Goal: Information Seeking & Learning: Check status

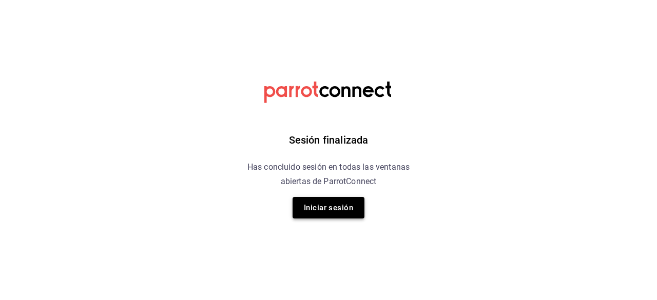
click at [328, 208] on button "Iniciar sesión" at bounding box center [328, 208] width 72 height 22
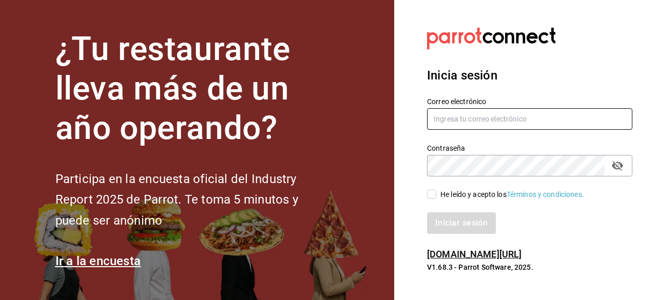
click at [444, 120] on input "text" at bounding box center [529, 119] width 205 height 22
type input "[EMAIL_ADDRESS][DOMAIN_NAME]"
click at [434, 189] on label "He leído y acepto los Términos y condiciones." at bounding box center [505, 194] width 157 height 11
click at [434, 190] on input "He leído y acepto los Términos y condiciones." at bounding box center [431, 194] width 9 height 9
checkbox input "true"
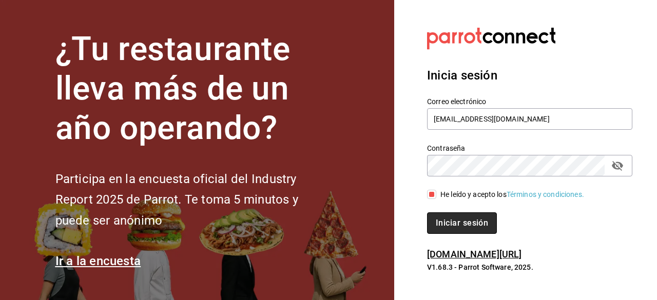
click at [457, 215] on button "Iniciar sesión" at bounding box center [462, 223] width 70 height 22
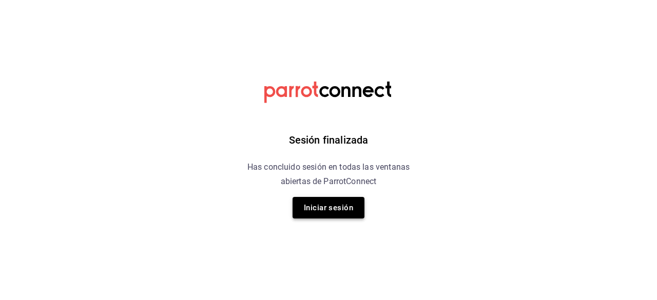
click at [324, 214] on button "Iniciar sesión" at bounding box center [328, 208] width 72 height 22
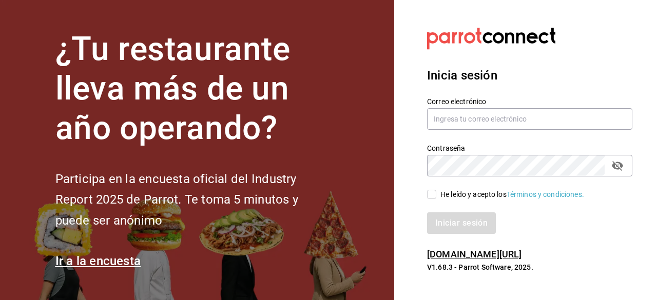
click at [472, 106] on div "Correo electrónico" at bounding box center [529, 114] width 205 height 34
click at [469, 126] on input "text" at bounding box center [529, 119] width 205 height 22
click at [475, 130] on div "Correo electrónico navil" at bounding box center [529, 114] width 205 height 34
click at [465, 125] on input "navil" at bounding box center [529, 119] width 205 height 22
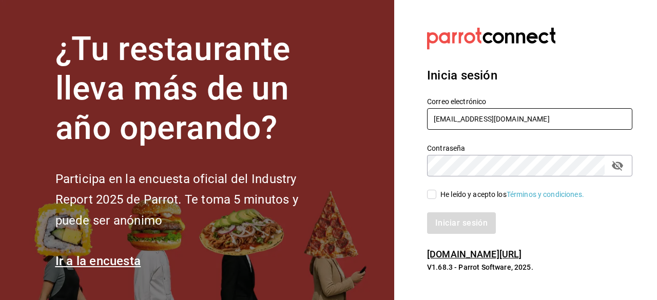
type input "[EMAIL_ADDRESS][DOMAIN_NAME]"
click at [433, 199] on input "He leído y acepto los Términos y condiciones." at bounding box center [431, 194] width 9 height 9
checkbox input "true"
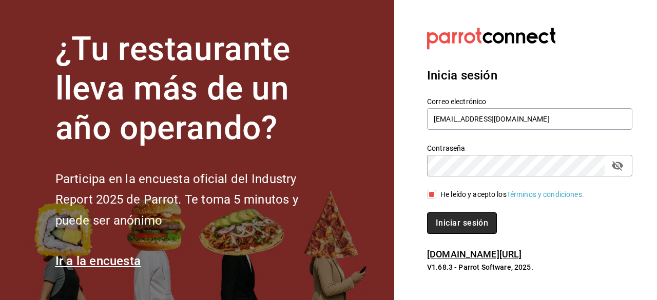
click at [444, 221] on button "Iniciar sesión" at bounding box center [462, 223] width 70 height 22
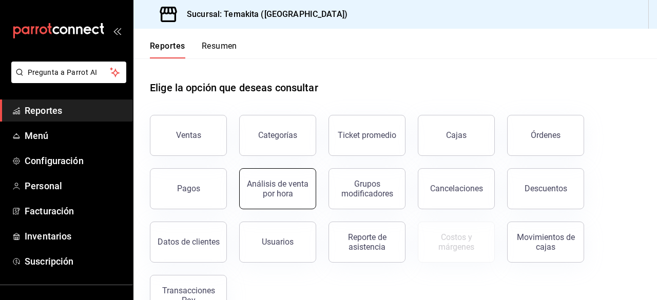
scroll to position [1, 0]
click at [205, 140] on button "Ventas" at bounding box center [188, 135] width 77 height 41
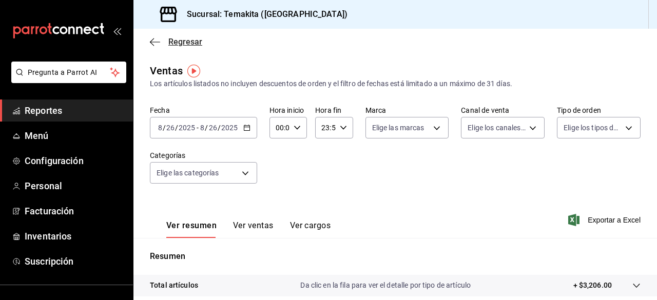
click at [151, 40] on icon "button" at bounding box center [155, 41] width 10 height 9
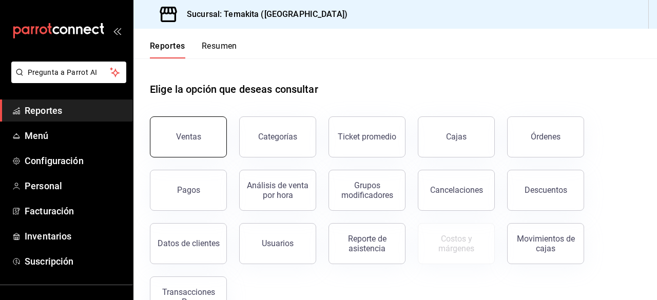
click at [204, 146] on button "Ventas" at bounding box center [188, 136] width 77 height 41
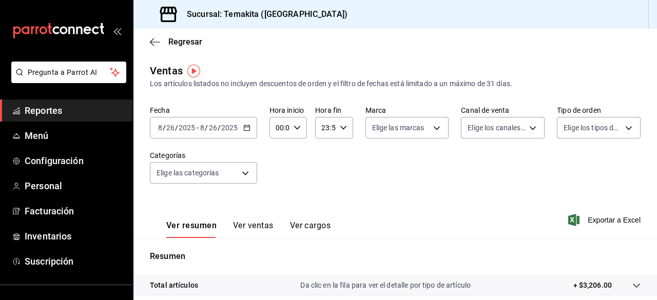
click at [244, 129] on icon "button" at bounding box center [246, 127] width 7 height 7
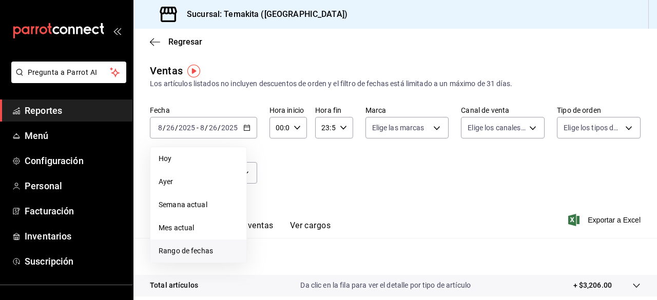
click at [204, 250] on span "Rango de fechas" at bounding box center [199, 251] width 80 height 11
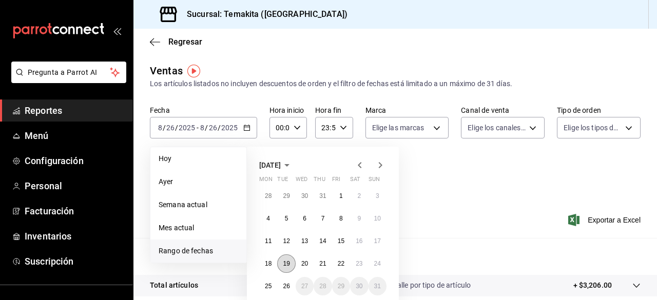
click at [288, 264] on abbr "19" at bounding box center [286, 263] width 7 height 7
click at [272, 284] on button "25" at bounding box center [268, 286] width 18 height 18
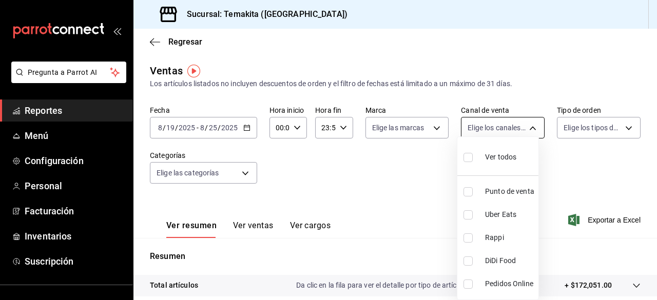
click at [504, 123] on body "Pregunta a Parrot AI Reportes Menú Configuración Personal Facturación Inventari…" at bounding box center [328, 150] width 657 height 300
click at [504, 201] on li "Punto de venta" at bounding box center [497, 191] width 81 height 23
type input "PARROT"
checkbox input "true"
click at [403, 202] on div at bounding box center [328, 150] width 657 height 300
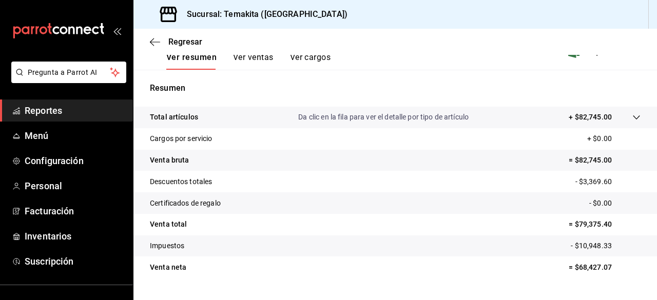
scroll to position [170, 0]
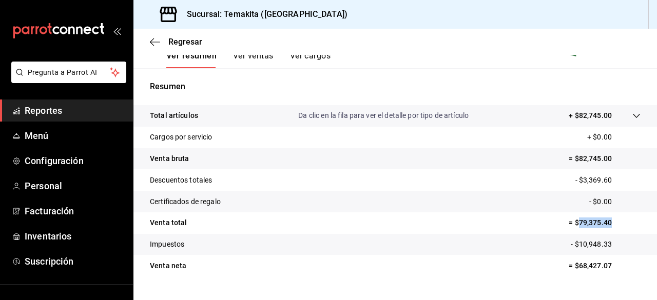
drag, startPoint x: 604, startPoint y: 224, endPoint x: 571, endPoint y: 229, distance: 33.7
click at [571, 229] on tr "Venta total = $79,375.40" at bounding box center [394, 223] width 523 height 22
copy p "79,375.40"
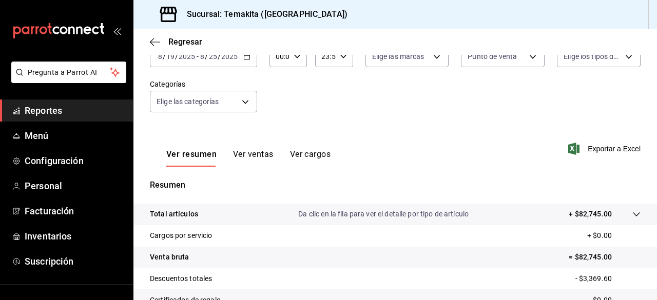
scroll to position [71, 0]
click at [78, 106] on span "Reportes" at bounding box center [75, 111] width 100 height 14
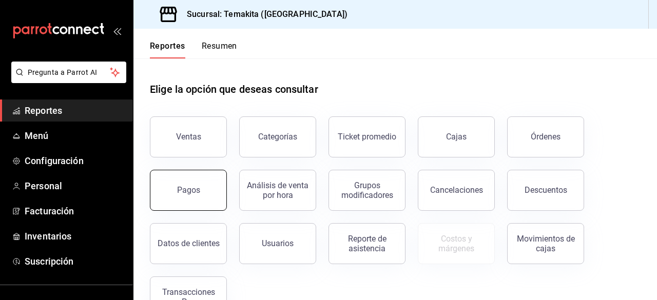
click at [175, 202] on button "Pagos" at bounding box center [188, 190] width 77 height 41
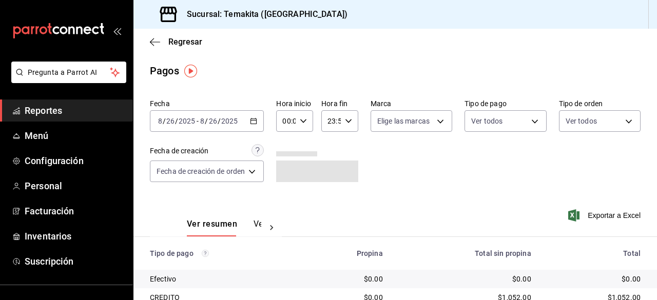
click at [215, 126] on div "[DATE] [DATE] - [DATE] [DATE]" at bounding box center [207, 121] width 114 height 22
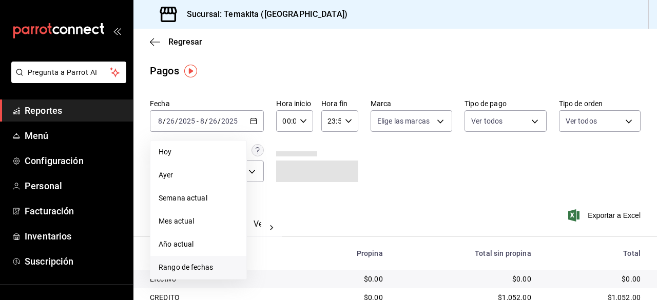
click at [212, 264] on span "Rango de fechas" at bounding box center [199, 267] width 80 height 11
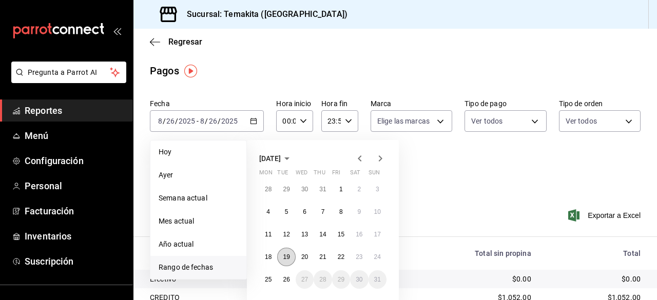
click at [291, 260] on button "19" at bounding box center [286, 257] width 18 height 18
click at [272, 278] on button "25" at bounding box center [268, 279] width 18 height 18
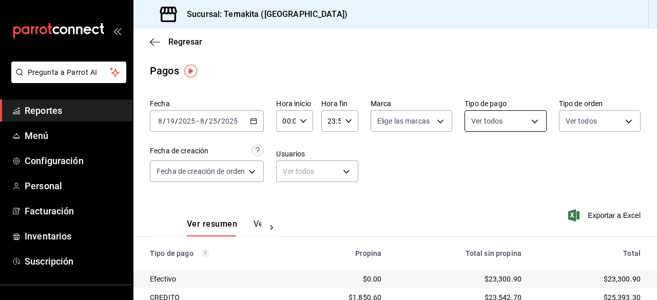
click at [508, 124] on body "Pregunta a Parrot AI Reportes Menú Configuración Personal Facturación Inventari…" at bounding box center [328, 150] width 657 height 300
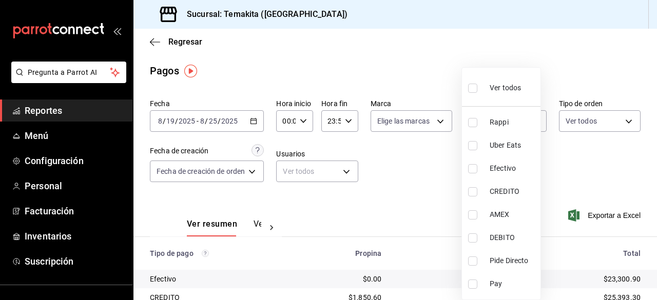
click at [476, 170] on input "checkbox" at bounding box center [472, 168] width 9 height 9
checkbox input "true"
type input "6f8fe2b6-6cee-4e68-954f-a5a84b9ab976"
click at [469, 195] on input "checkbox" at bounding box center [472, 191] width 9 height 9
checkbox input "true"
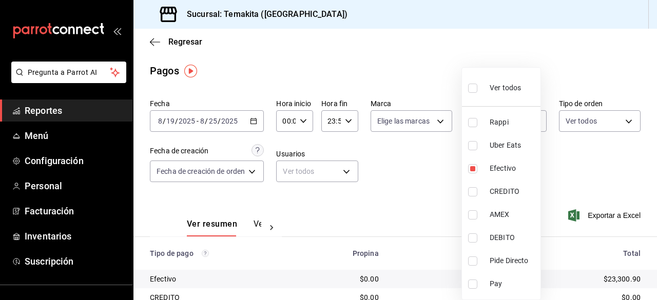
type input "6f8fe2b6-6cee-4e68-954f-a5a84b9ab976,0464ce78-0b92-4fab-baab-845dd96bd12a"
click at [470, 210] on input "checkbox" at bounding box center [472, 214] width 9 height 9
checkbox input "true"
click at [470, 244] on li "DEBITO" at bounding box center [501, 237] width 78 height 23
type input "6f8fe2b6-6cee-4e68-954f-a5a84b9ab976,0464ce78-0b92-4fab-baab-845dd96bd12a,7c14d…"
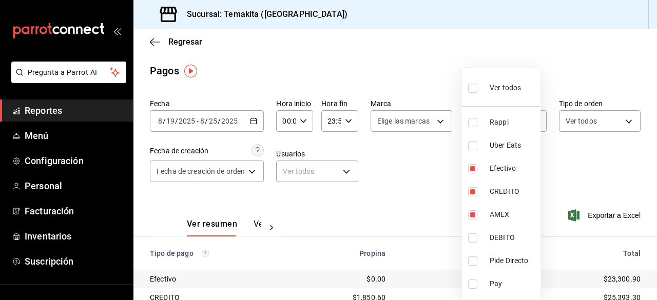
checkbox input "true"
click at [476, 260] on input "checkbox" at bounding box center [472, 261] width 9 height 9
checkbox input "true"
type input "6f8fe2b6-6cee-4e68-954f-a5a84b9ab976,0464ce78-0b92-4fab-baab-845dd96bd12a,7c14d…"
click at [412, 184] on div at bounding box center [328, 150] width 657 height 300
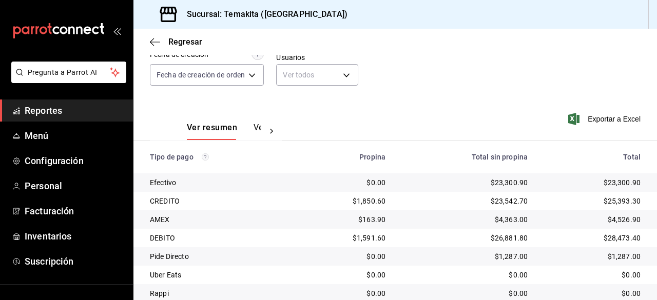
scroll to position [153, 0]
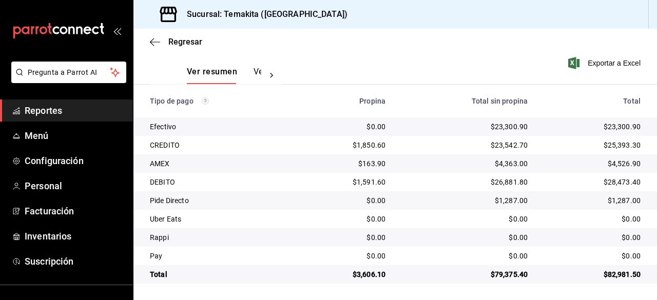
click at [491, 200] on div "$1,287.00" at bounding box center [465, 200] width 126 height 10
drag, startPoint x: 521, startPoint y: 274, endPoint x: 485, endPoint y: 275, distance: 35.9
click at [485, 275] on td "$79,375.40" at bounding box center [464, 274] width 142 height 18
copy div "$79,375.40"
drag, startPoint x: 382, startPoint y: 274, endPoint x: 350, endPoint y: 273, distance: 31.3
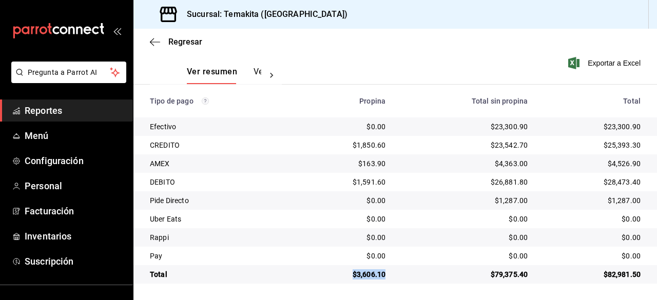
click at [350, 273] on div "$3,606.10" at bounding box center [345, 274] width 81 height 10
copy div "$3,606.10"
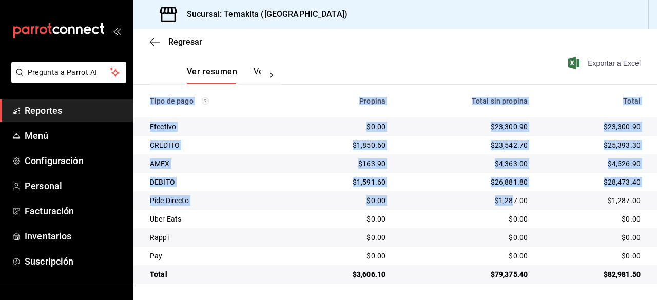
drag, startPoint x: 514, startPoint y: 183, endPoint x: 604, endPoint y: 57, distance: 154.6
click at [604, 57] on div "Fecha [DATE] [DATE] - [DATE] [DATE] Hora inicio 00:00 Hora inicio Hora fin 23:5…" at bounding box center [394, 113] width 523 height 341
click at [414, 103] on div "Total sin propina" at bounding box center [465, 101] width 126 height 8
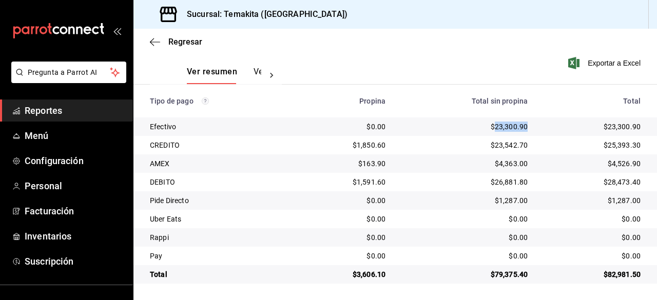
drag, startPoint x: 487, startPoint y: 126, endPoint x: 523, endPoint y: 125, distance: 35.9
click at [523, 125] on td "$23,300.90" at bounding box center [464, 126] width 142 height 18
click at [172, 40] on span "Regresar" at bounding box center [185, 42] width 34 height 10
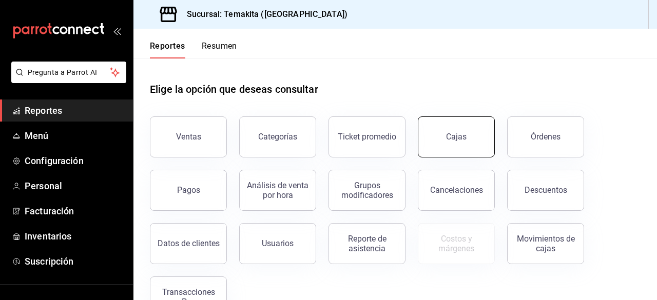
click at [435, 153] on button "Cajas" at bounding box center [456, 136] width 77 height 41
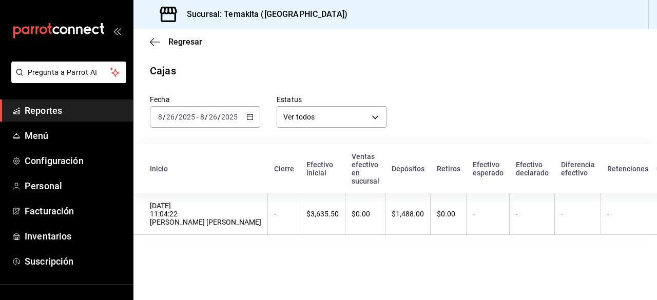
click at [231, 123] on div "[DATE] [DATE] - [DATE] [DATE]" at bounding box center [205, 117] width 110 height 22
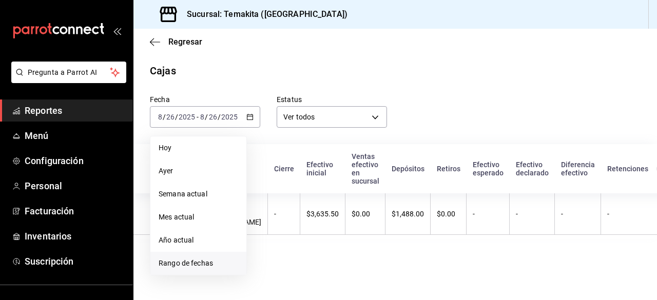
click at [188, 265] on span "Rango de fechas" at bounding box center [199, 263] width 80 height 11
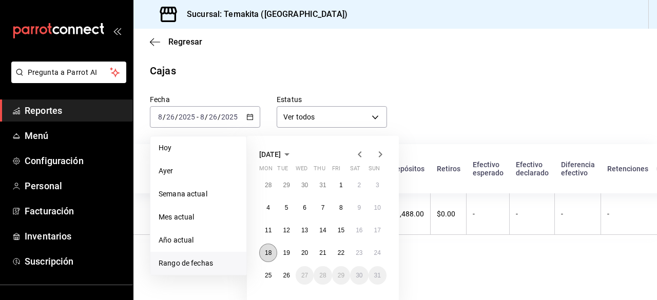
click at [269, 255] on abbr "18" at bounding box center [268, 252] width 7 height 7
click at [283, 270] on button "26" at bounding box center [286, 275] width 18 height 18
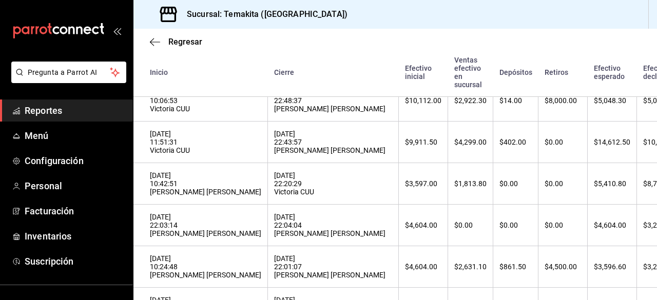
scroll to position [373, 0]
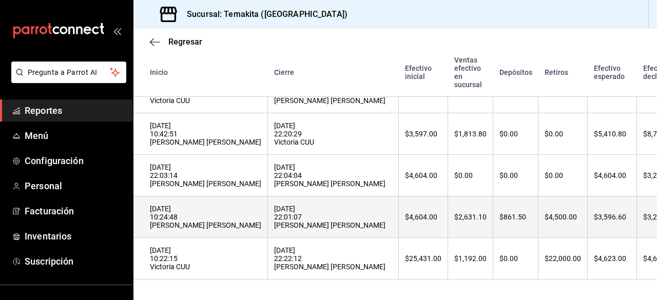
click at [493, 219] on th "$861.50" at bounding box center [515, 217] width 45 height 42
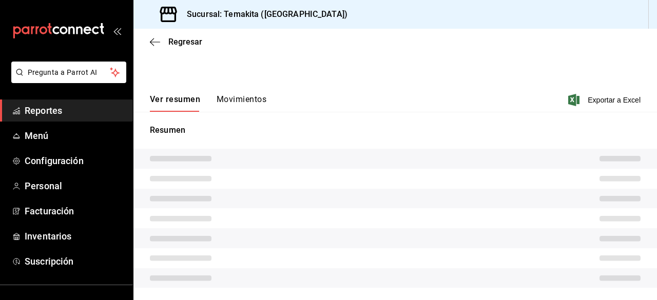
scroll to position [67, 0]
click at [232, 102] on div "Corte de caja # Apertura Cierre Ver resumen Movimientos Exportar a Excel Resumen" at bounding box center [394, 148] width 523 height 303
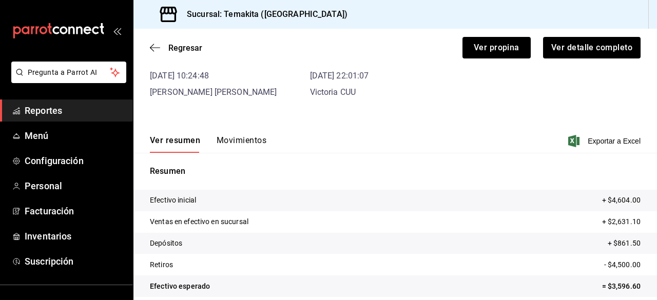
scroll to position [79, 0]
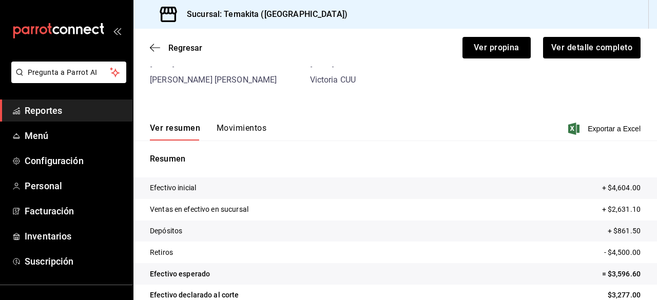
click at [247, 128] on button "Movimientos" at bounding box center [241, 131] width 50 height 17
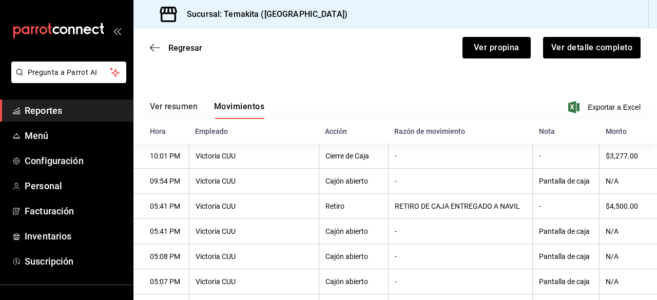
scroll to position [100, 0]
click at [151, 44] on icon "button" at bounding box center [155, 47] width 10 height 9
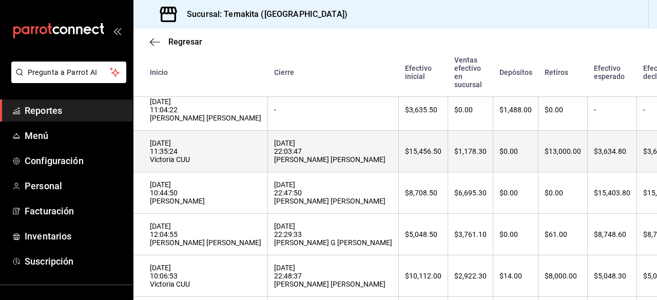
scroll to position [129, 0]
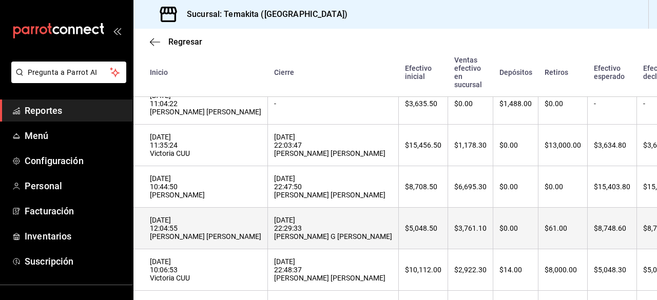
click at [538, 247] on th "$61.00" at bounding box center [562, 229] width 49 height 42
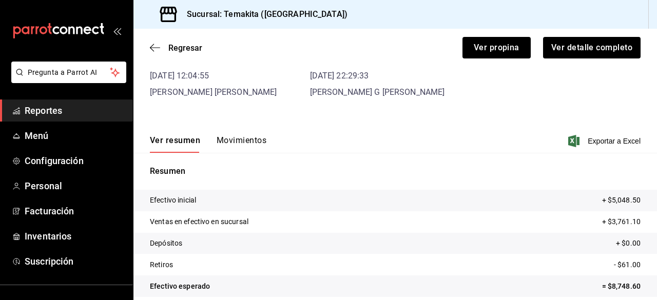
scroll to position [79, 0]
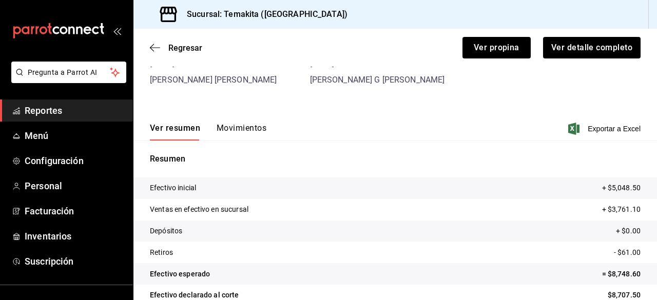
click at [242, 133] on button "Movimientos" at bounding box center [241, 131] width 50 height 17
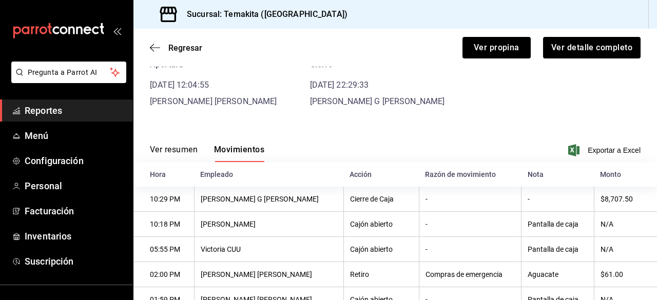
scroll to position [56, 0]
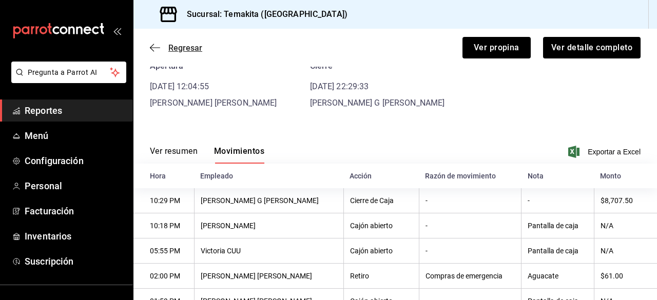
click at [166, 45] on span "Regresar" at bounding box center [176, 48] width 52 height 10
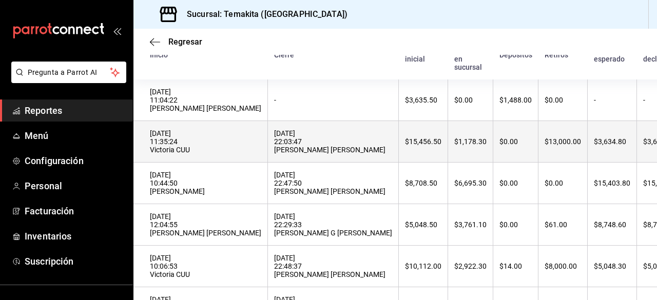
scroll to position [110, 0]
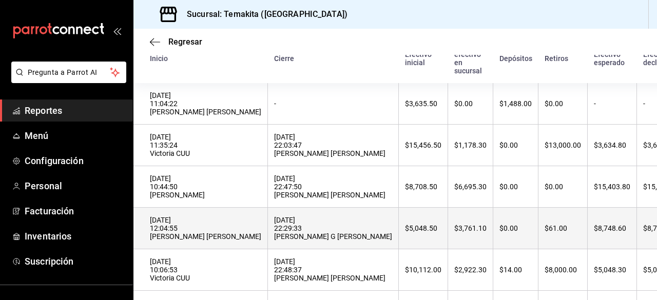
click at [544, 232] on div "$61.00" at bounding box center [562, 228] width 36 height 8
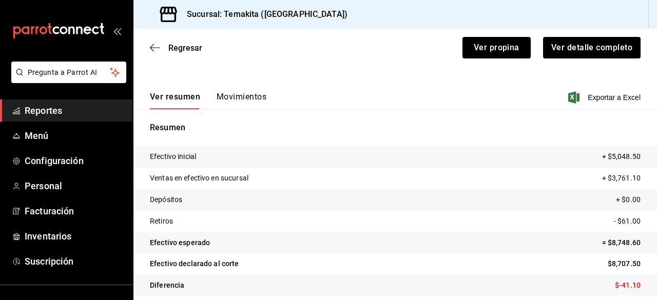
scroll to position [79, 0]
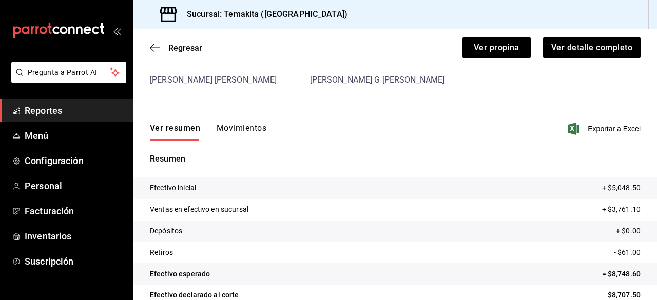
click at [235, 127] on button "Movimientos" at bounding box center [241, 131] width 50 height 17
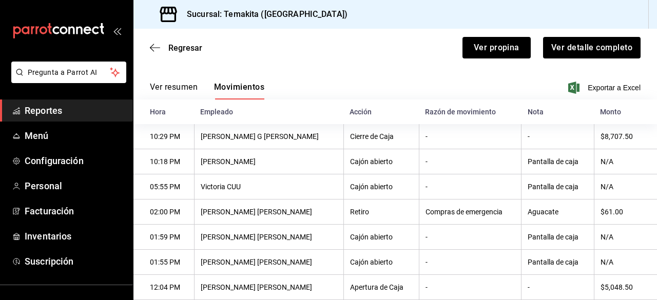
scroll to position [121, 0]
click at [153, 46] on icon "button" at bounding box center [155, 47] width 10 height 9
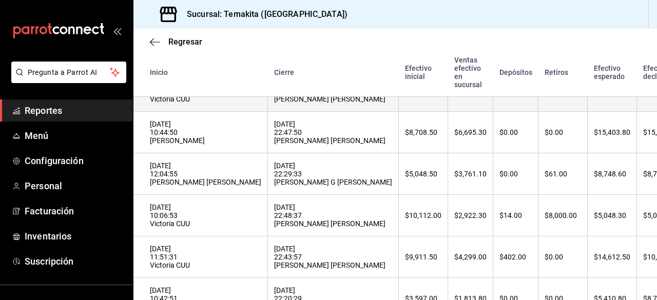
scroll to position [184, 0]
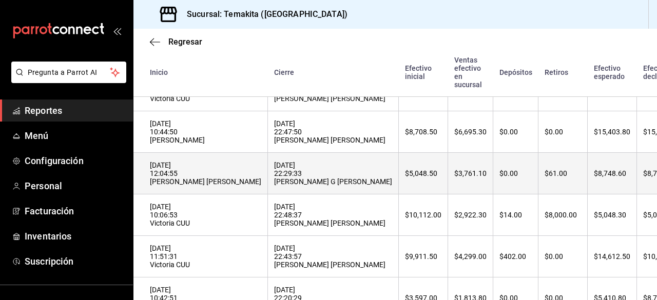
click at [544, 177] on div "$61.00" at bounding box center [562, 173] width 36 height 8
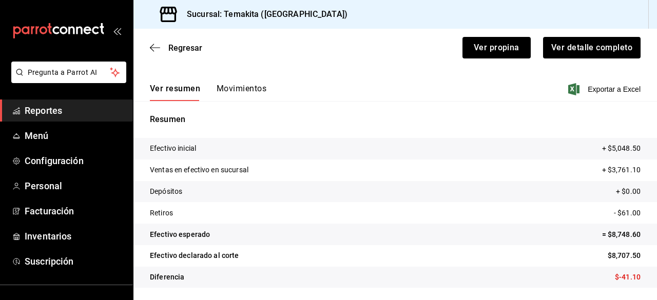
scroll to position [79, 0]
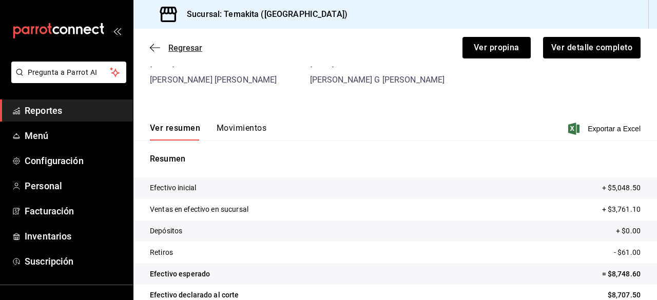
click at [155, 43] on icon "button" at bounding box center [155, 47] width 10 height 9
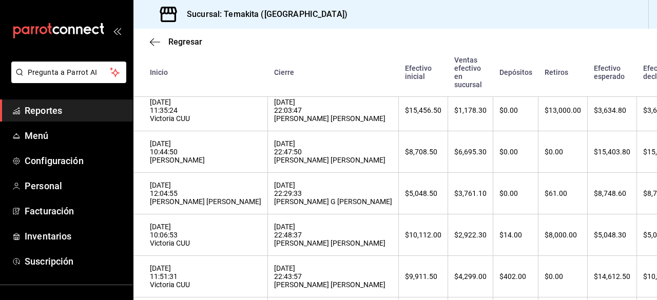
scroll to position [172, 0]
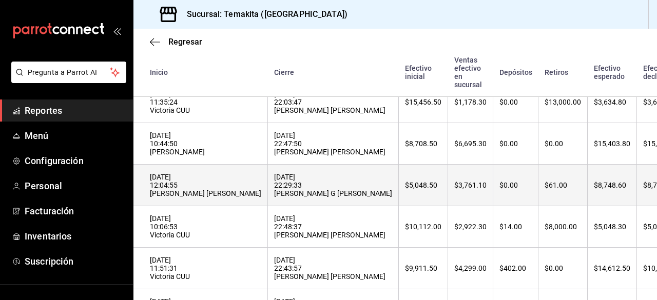
click at [493, 186] on th "$0.00" at bounding box center [515, 186] width 45 height 42
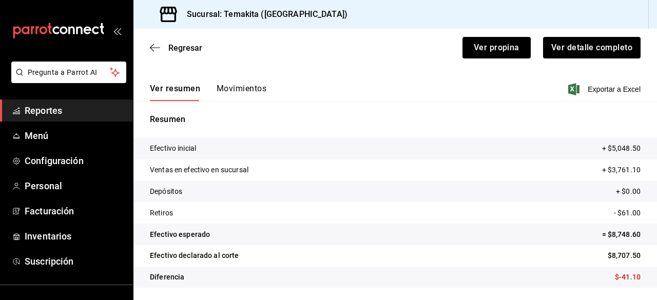
scroll to position [79, 0]
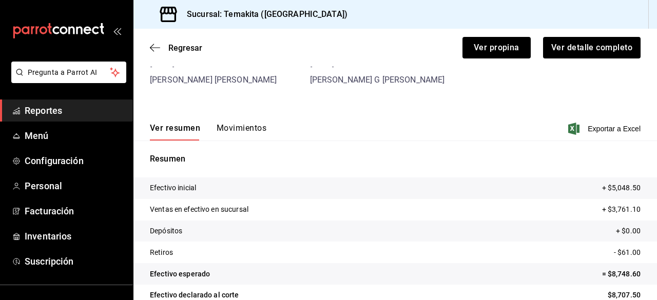
click at [237, 124] on button "Movimientos" at bounding box center [241, 131] width 50 height 17
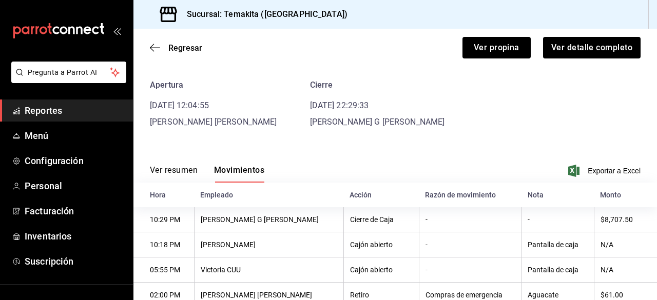
scroll to position [36, 0]
click at [163, 46] on span "Regresar" at bounding box center [176, 48] width 52 height 10
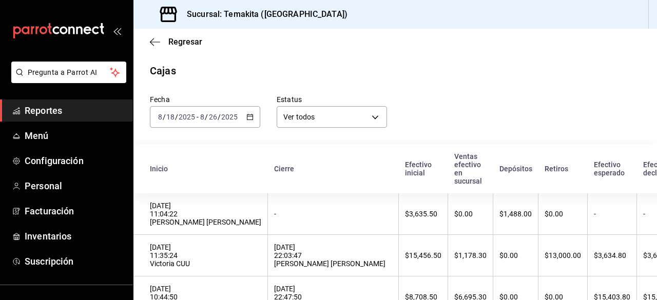
click at [457, 114] on div "Fecha [DATE] [DATE] - [DATE] [DATE] Estatus Ver todos ALL" at bounding box center [386, 102] width 507 height 49
click at [155, 42] on icon "button" at bounding box center [155, 42] width 10 height 1
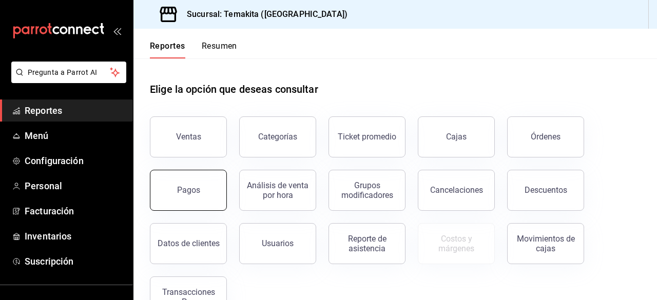
click at [217, 183] on button "Pagos" at bounding box center [188, 190] width 77 height 41
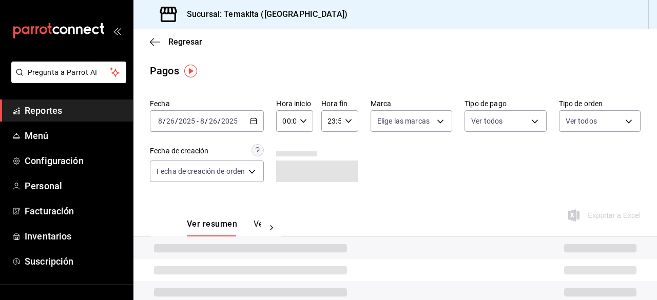
click at [230, 122] on input "2025" at bounding box center [229, 121] width 17 height 8
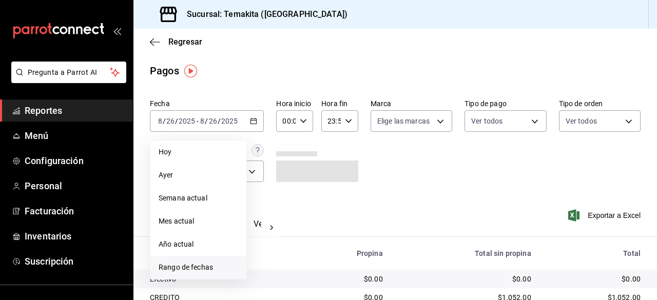
click at [217, 265] on span "Rango de fechas" at bounding box center [199, 267] width 80 height 11
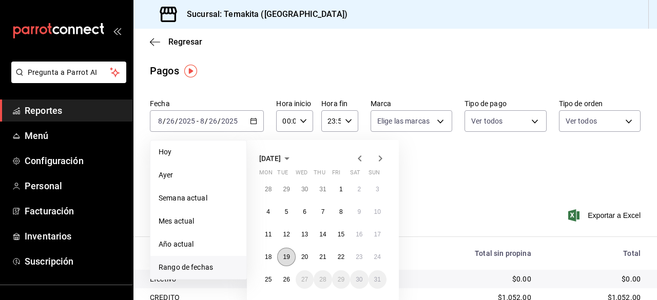
click at [288, 260] on abbr "19" at bounding box center [286, 256] width 7 height 7
click at [270, 271] on button "25" at bounding box center [268, 279] width 18 height 18
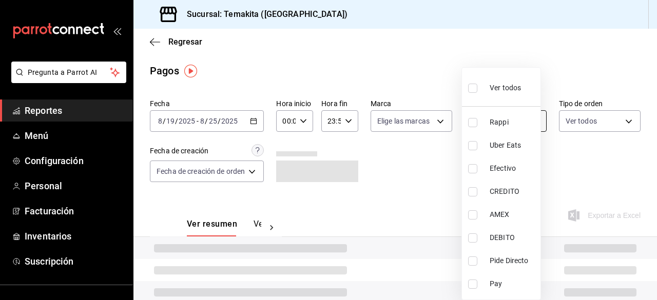
click at [487, 128] on body "Pregunta a Parrot AI Reportes Menú Configuración Personal Facturación Inventari…" at bounding box center [328, 150] width 657 height 300
click at [471, 195] on input "checkbox" at bounding box center [472, 191] width 9 height 9
checkbox input "true"
type input "0464ce78-0b92-4fab-baab-845dd96bd12a"
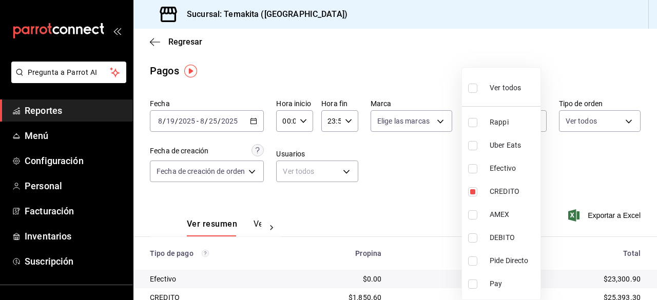
click at [470, 212] on input "checkbox" at bounding box center [472, 214] width 9 height 9
checkbox input "true"
type input "0464ce78-0b92-4fab-baab-845dd96bd12a,7c14d907-253e-40d6-bd5d-a2b1d1964e18"
click at [474, 238] on input "checkbox" at bounding box center [472, 237] width 9 height 9
checkbox input "true"
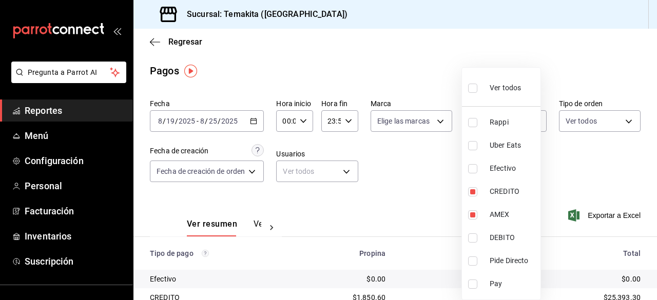
type input "0464ce78-0b92-4fab-baab-845dd96bd12a,7c14d907-253e-40d6-bd5d-a2b1d1964e18,1c58f…"
click at [422, 187] on div at bounding box center [328, 150] width 657 height 300
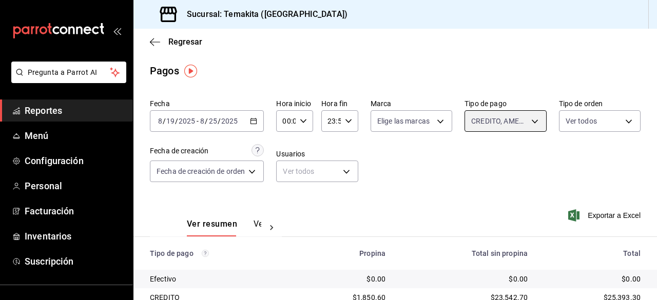
scroll to position [114, 0]
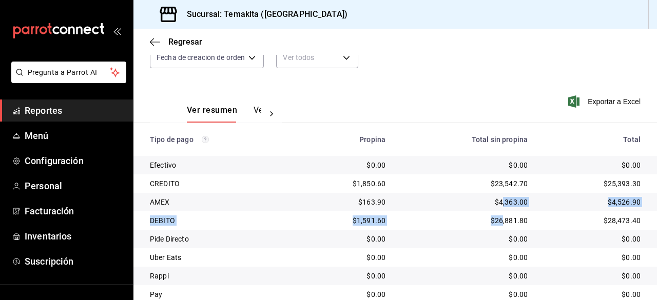
click at [496, 214] on tbody "Efectivo $0.00 $0.00 $0.00 CREDITO $1,850.60 $23,542.70 $25,393.30 AMEX $163.90…" at bounding box center [394, 239] width 523 height 166
click at [506, 84] on div "Ver resumen Ver pagos Exportar a Excel" at bounding box center [394, 108] width 523 height 54
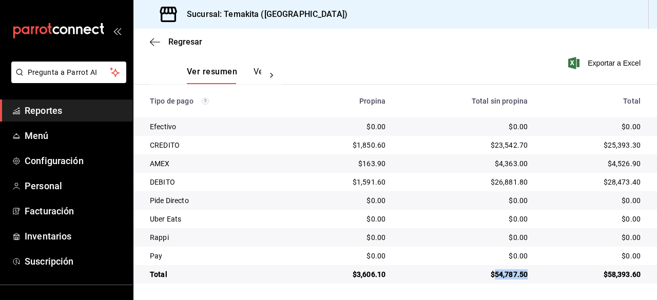
drag, startPoint x: 521, startPoint y: 276, endPoint x: 489, endPoint y: 277, distance: 31.8
click at [489, 277] on td "$54,787.50" at bounding box center [464, 274] width 142 height 18
copy div "54,787.50"
click at [167, 44] on span "Regresar" at bounding box center [176, 42] width 52 height 10
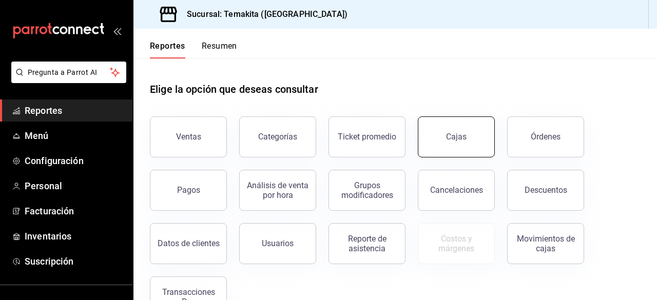
click at [457, 143] on button "Cajas" at bounding box center [456, 136] width 77 height 41
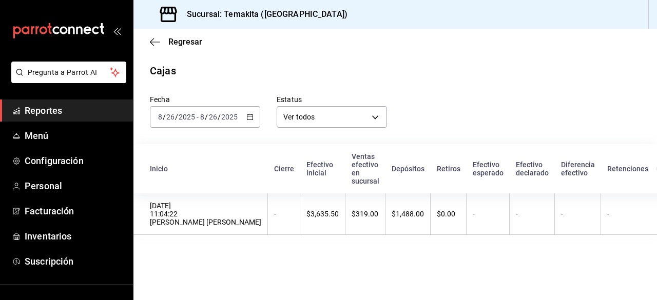
click at [250, 120] on \(Stroke\) "button" at bounding box center [250, 117] width 6 height 6
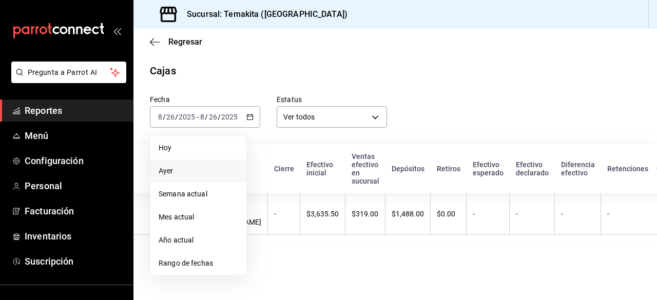
click at [208, 173] on span "Ayer" at bounding box center [199, 171] width 80 height 11
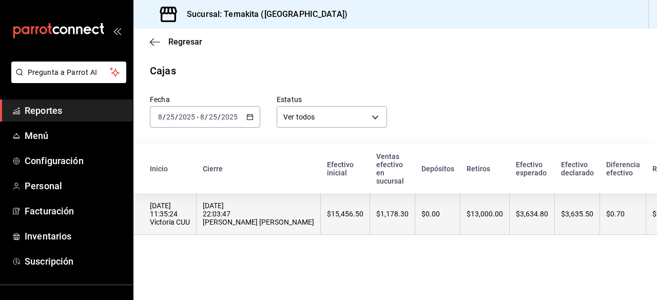
click at [224, 218] on div "[DATE] 22:03:47 [PERSON_NAME] [PERSON_NAME]" at bounding box center [258, 214] width 111 height 25
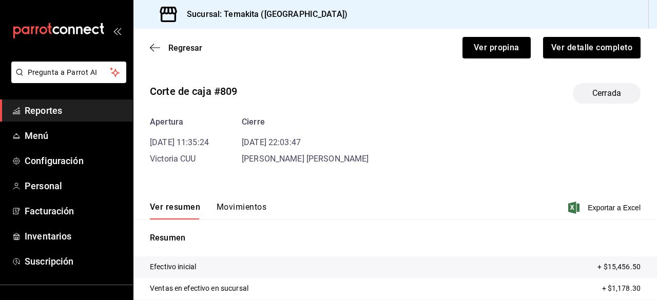
click at [257, 214] on button "Movimientos" at bounding box center [241, 210] width 50 height 17
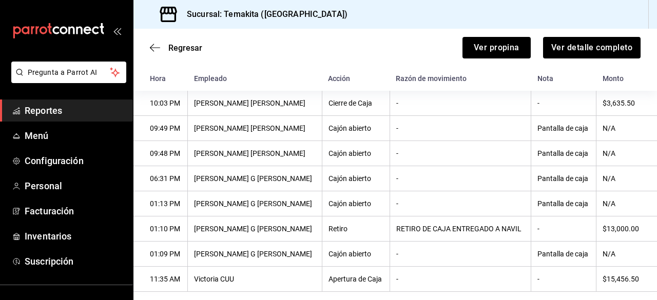
scroll to position [144, 0]
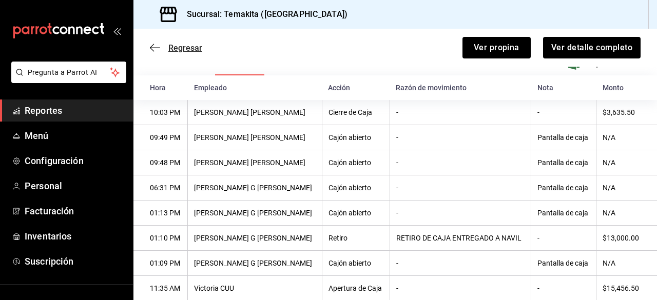
click at [153, 48] on icon "button" at bounding box center [155, 47] width 10 height 9
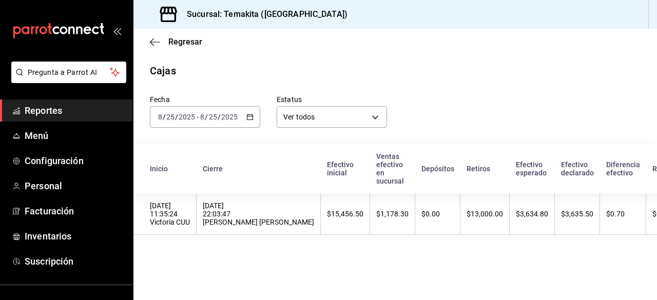
click at [241, 115] on div "[DATE] [DATE] - [DATE] [DATE]" at bounding box center [205, 117] width 110 height 22
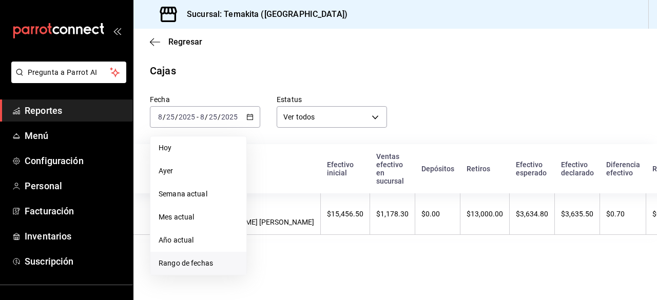
click at [232, 265] on span "Rango de fechas" at bounding box center [199, 263] width 80 height 11
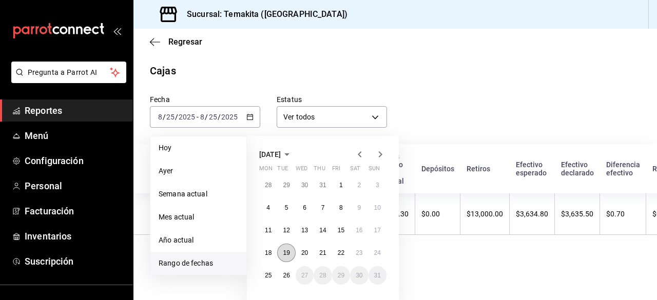
click at [286, 246] on button "19" at bounding box center [286, 253] width 18 height 18
click at [273, 271] on button "25" at bounding box center [268, 275] width 18 height 18
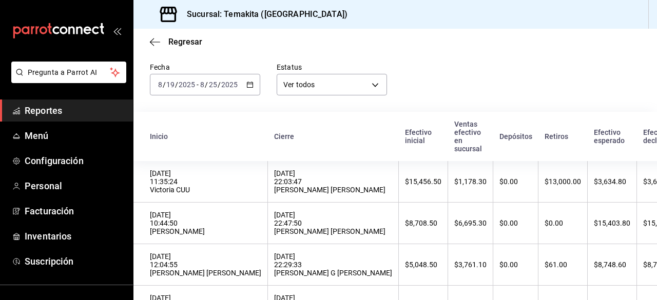
scroll to position [32, 0]
click at [154, 46] on icon "button" at bounding box center [155, 41] width 10 height 9
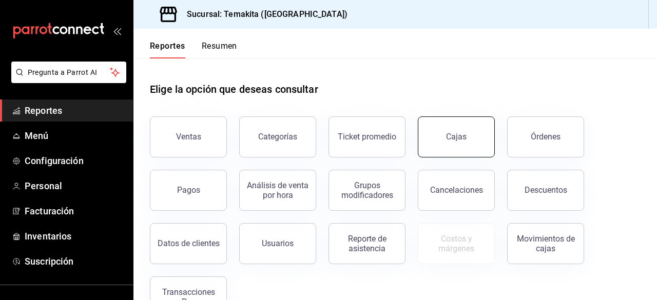
click at [460, 146] on button "Cajas" at bounding box center [456, 136] width 77 height 41
